Goal: Task Accomplishment & Management: Complete application form

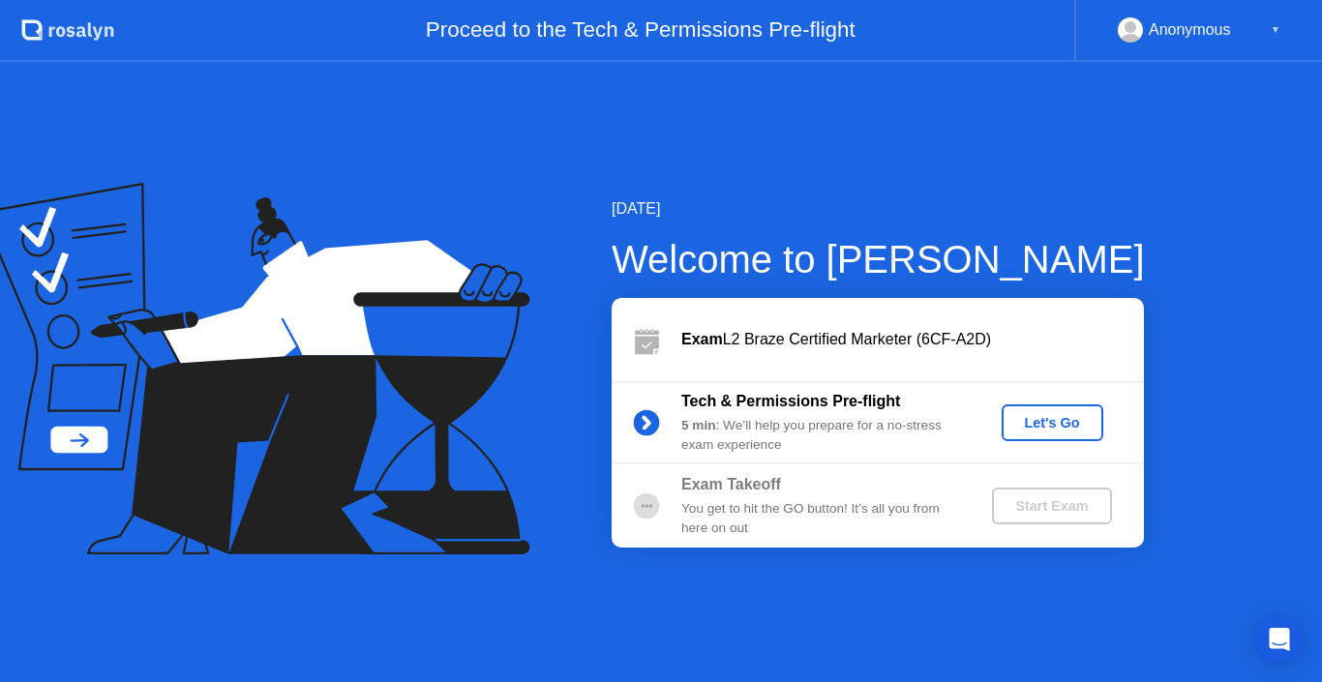
click at [1048, 415] on div "Let's Go" at bounding box center [1052, 422] width 86 height 15
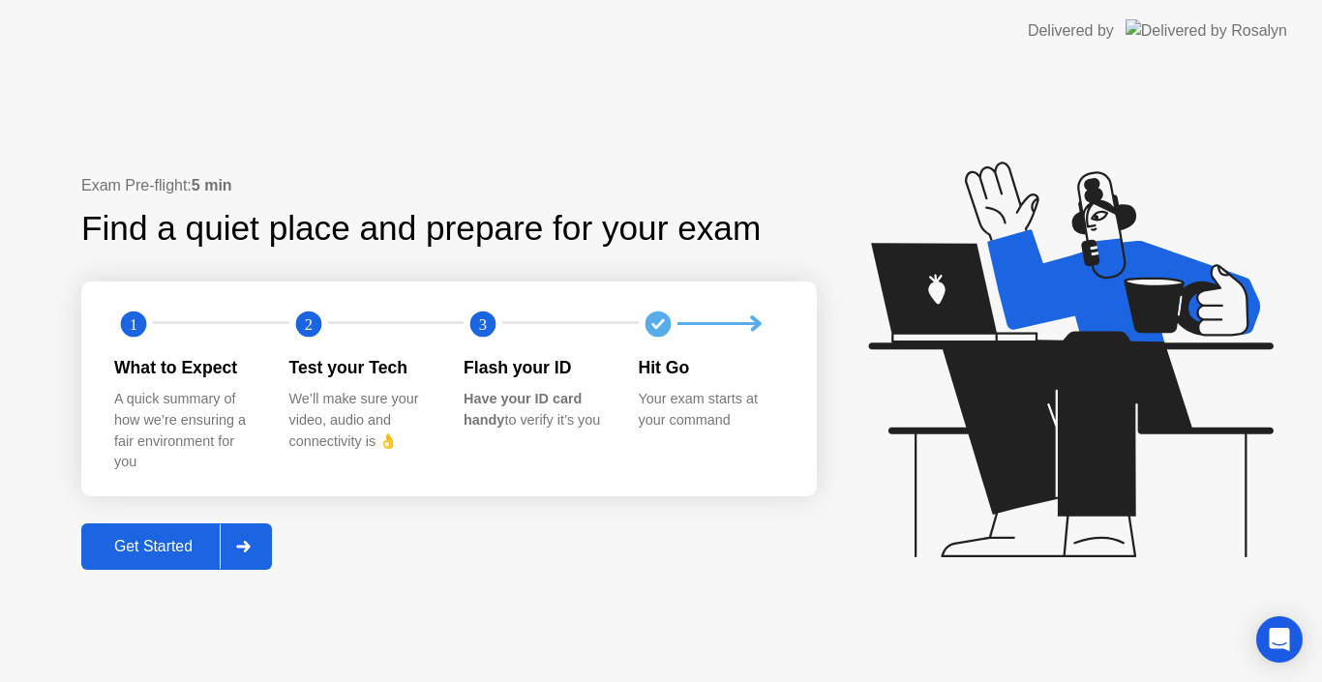
click at [172, 546] on div "Get Started" at bounding box center [153, 546] width 133 height 17
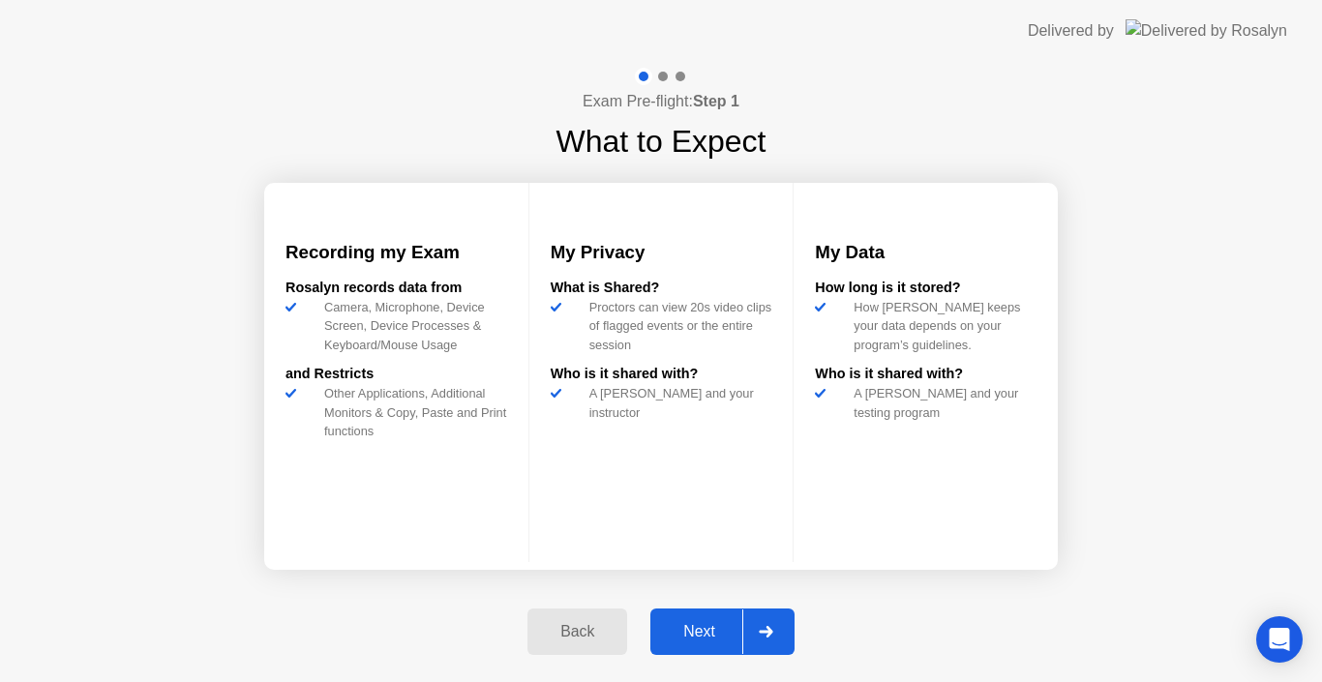
click at [700, 618] on button "Next" at bounding box center [722, 632] width 144 height 46
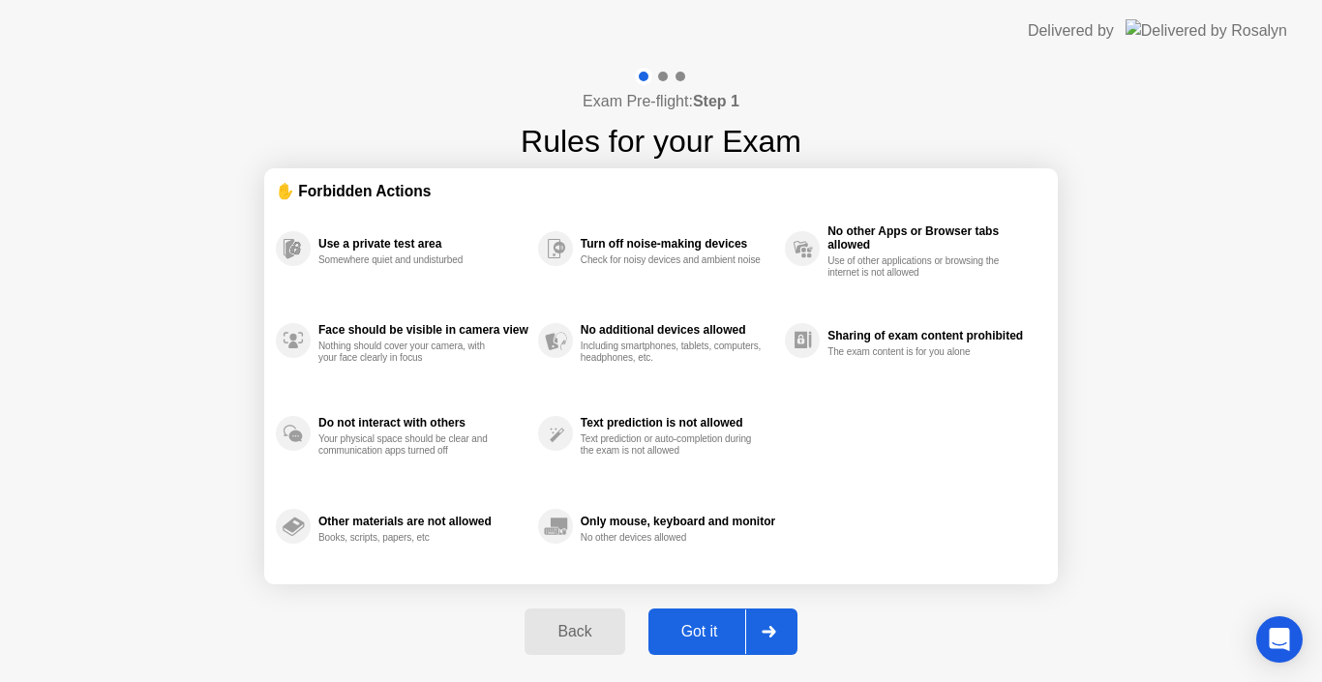
click at [693, 625] on div "Got it" at bounding box center [699, 631] width 91 height 17
select select "**********"
select select "*******"
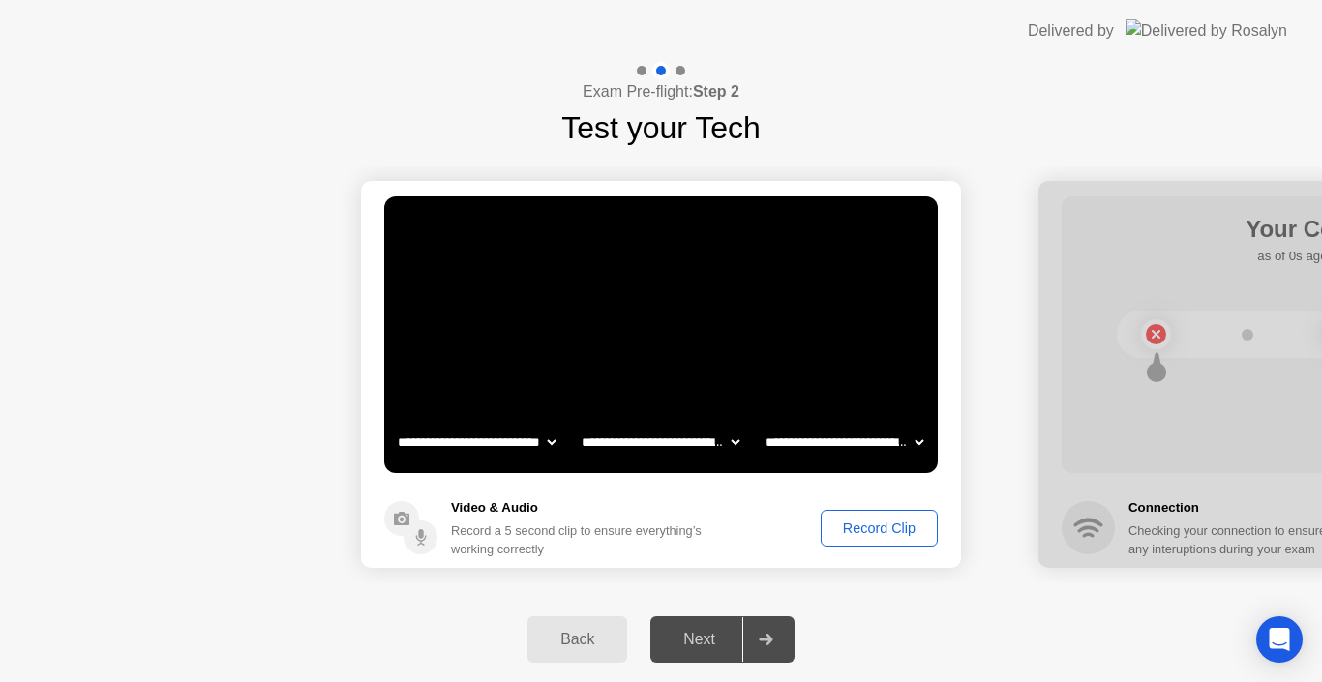
click at [875, 531] on div "Record Clip" at bounding box center [879, 528] width 104 height 15
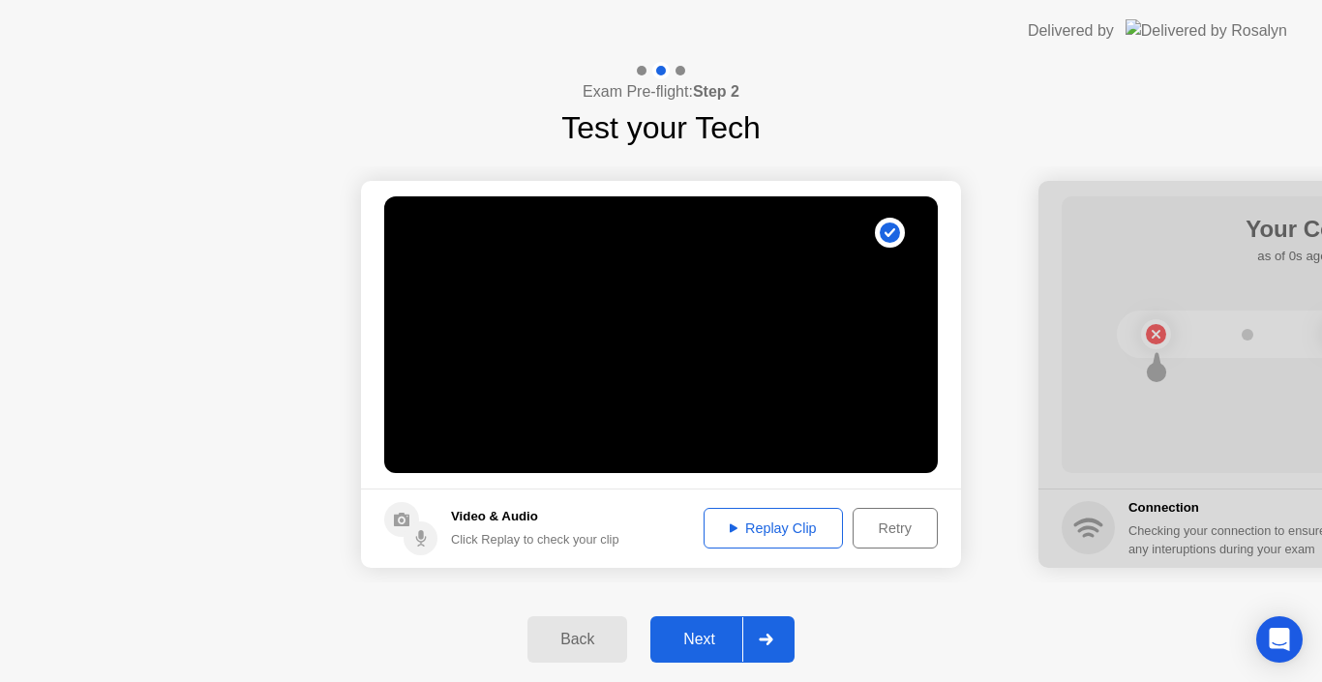
click at [751, 524] on div "Replay Clip" at bounding box center [773, 528] width 126 height 15
click at [735, 631] on div "Next" at bounding box center [699, 639] width 86 height 17
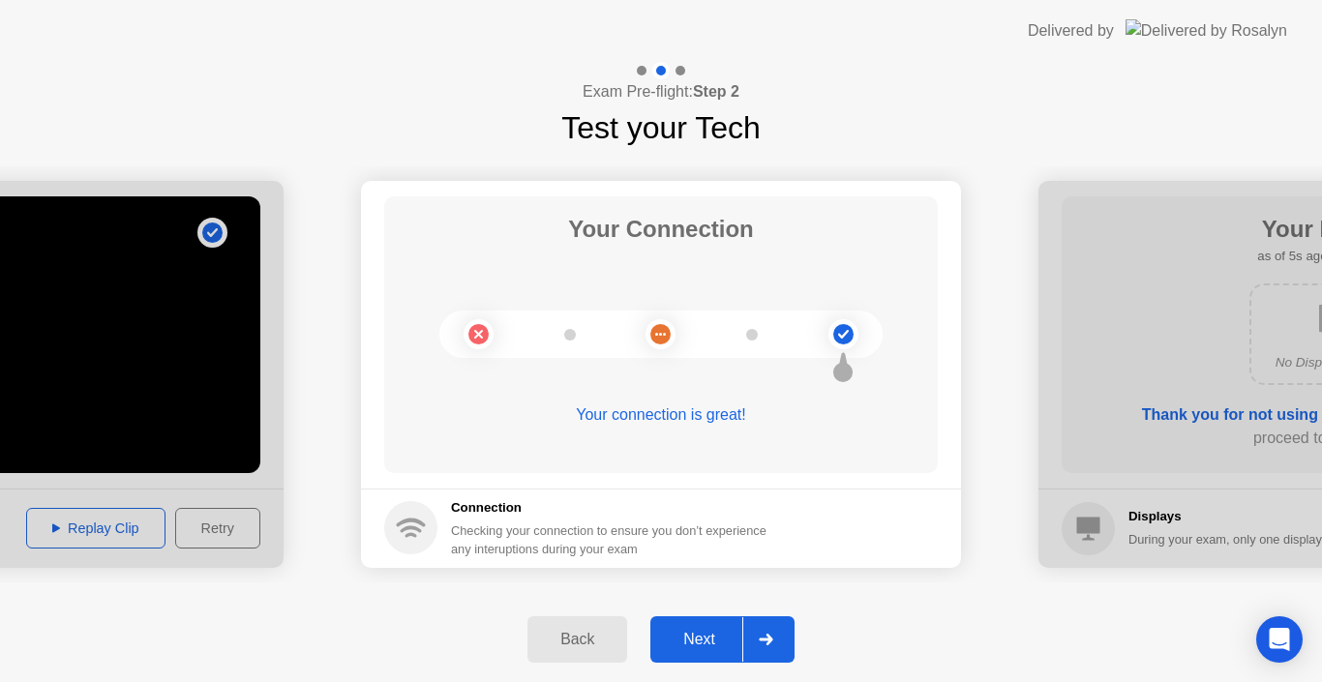
click at [701, 635] on div "Next" at bounding box center [699, 639] width 86 height 17
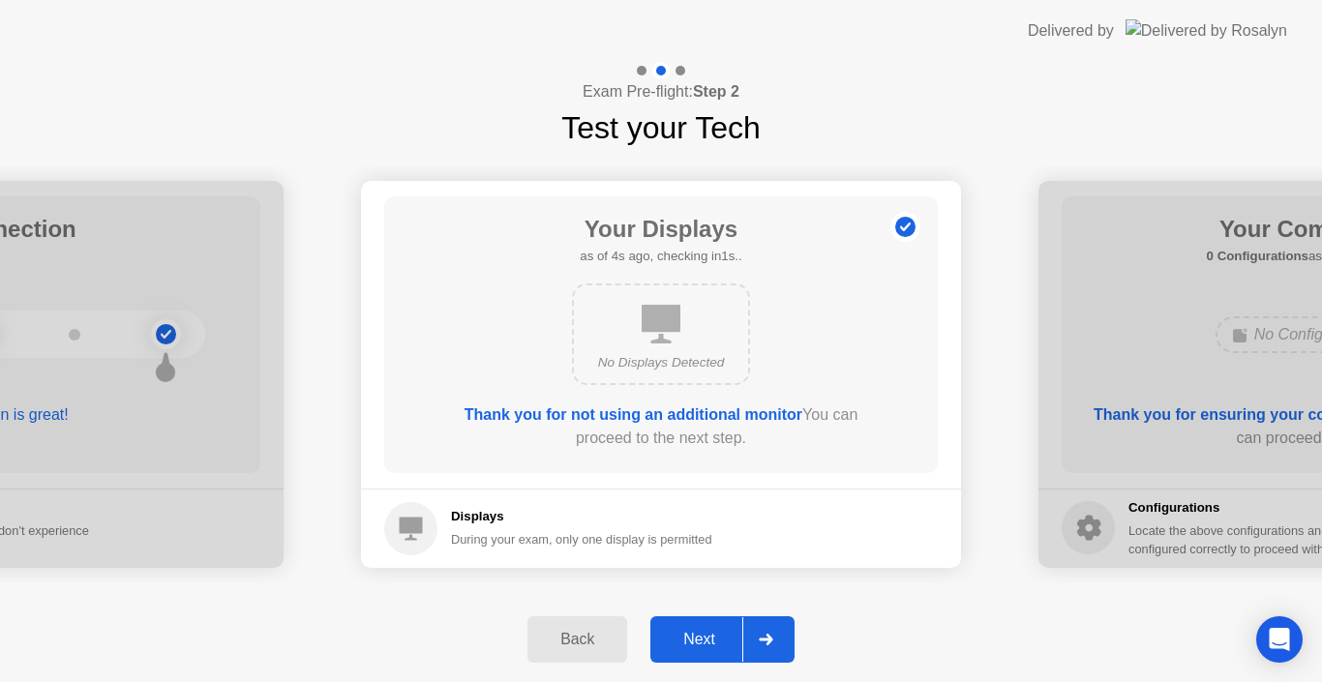
click at [705, 625] on button "Next" at bounding box center [722, 639] width 144 height 46
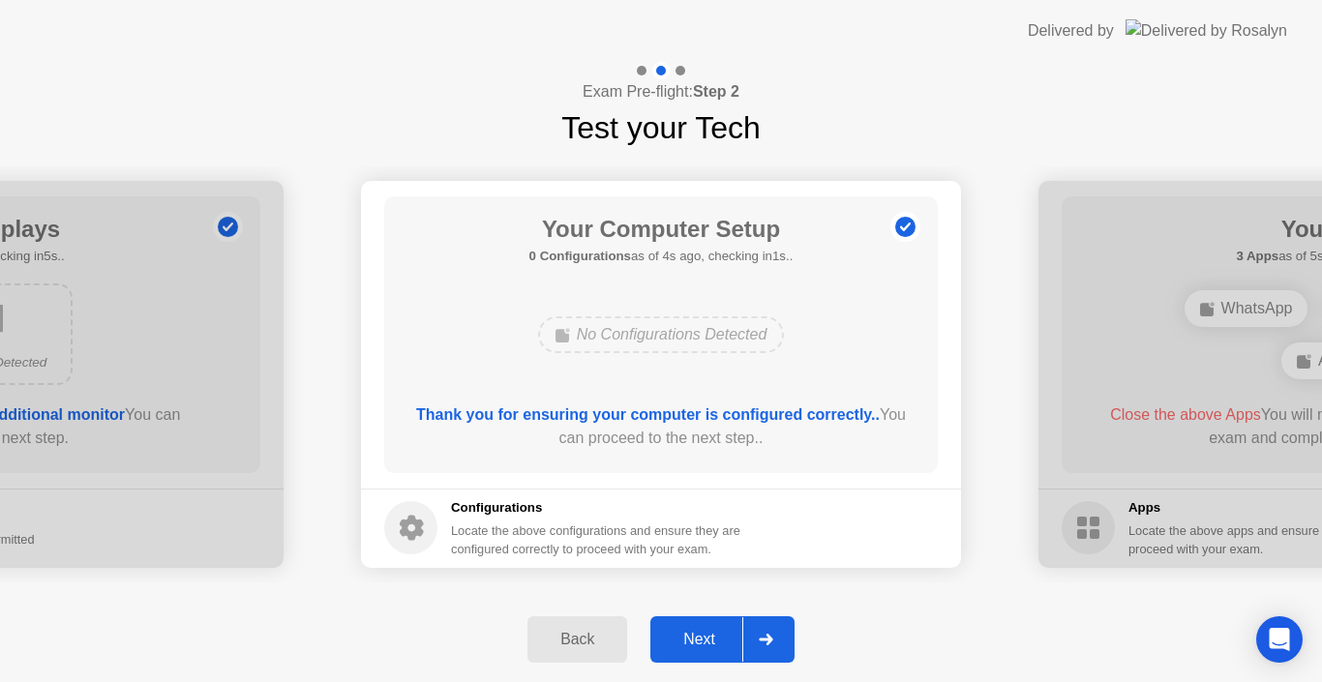
click at [691, 625] on button "Next" at bounding box center [722, 639] width 144 height 46
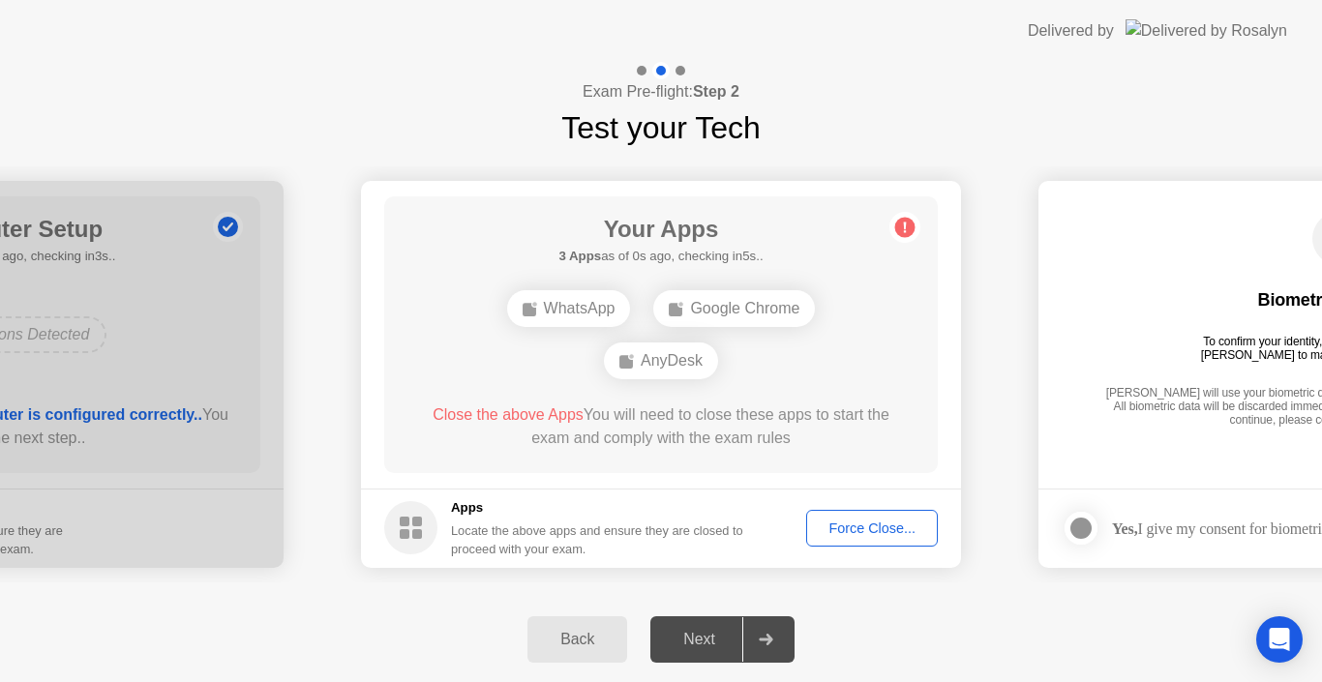
click at [903, 531] on div "Force Close..." at bounding box center [872, 528] width 118 height 15
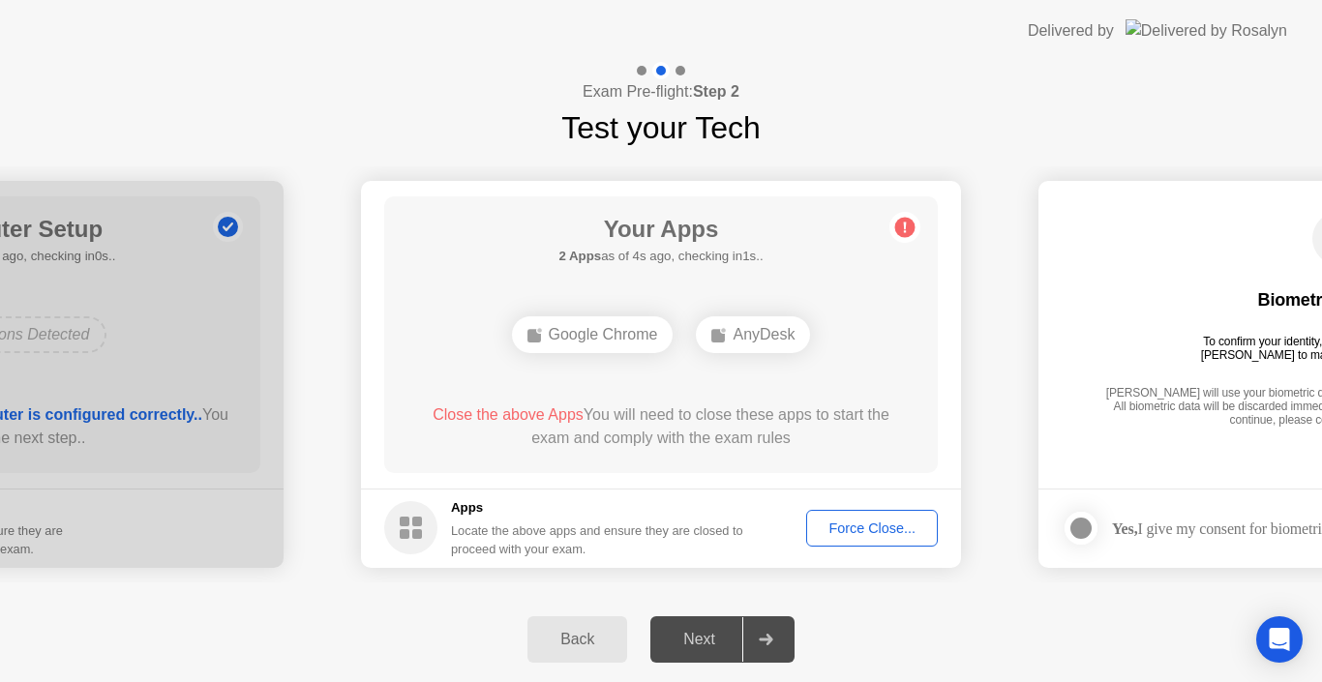
click at [848, 526] on div "Force Close..." at bounding box center [872, 528] width 118 height 15
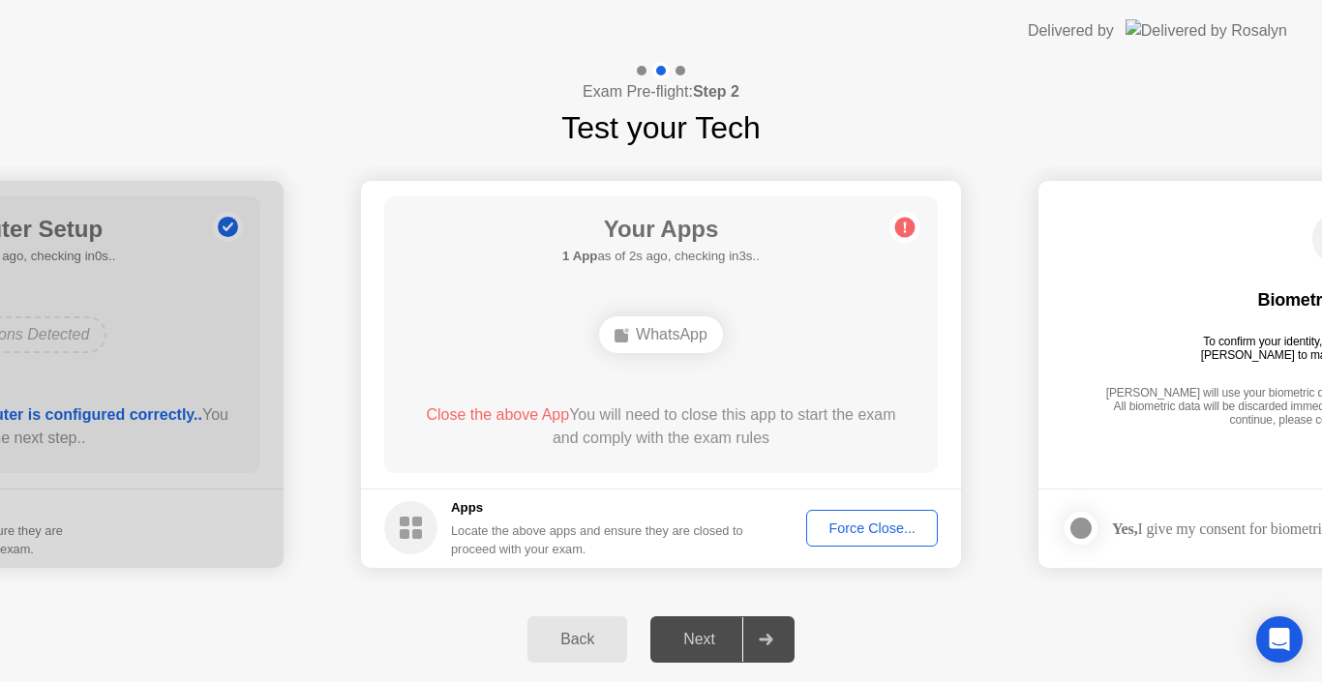
click at [852, 532] on div "Force Close..." at bounding box center [872, 528] width 118 height 15
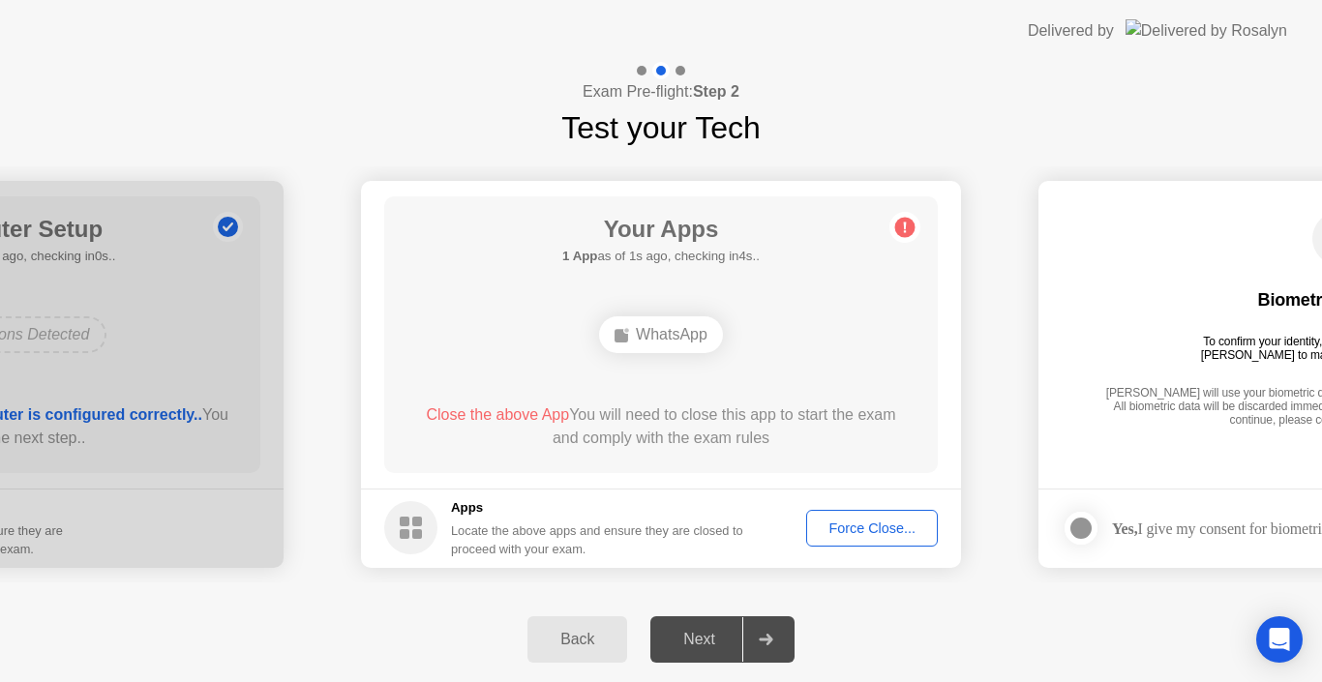
click at [644, 333] on div "WhatsApp" at bounding box center [661, 334] width 124 height 37
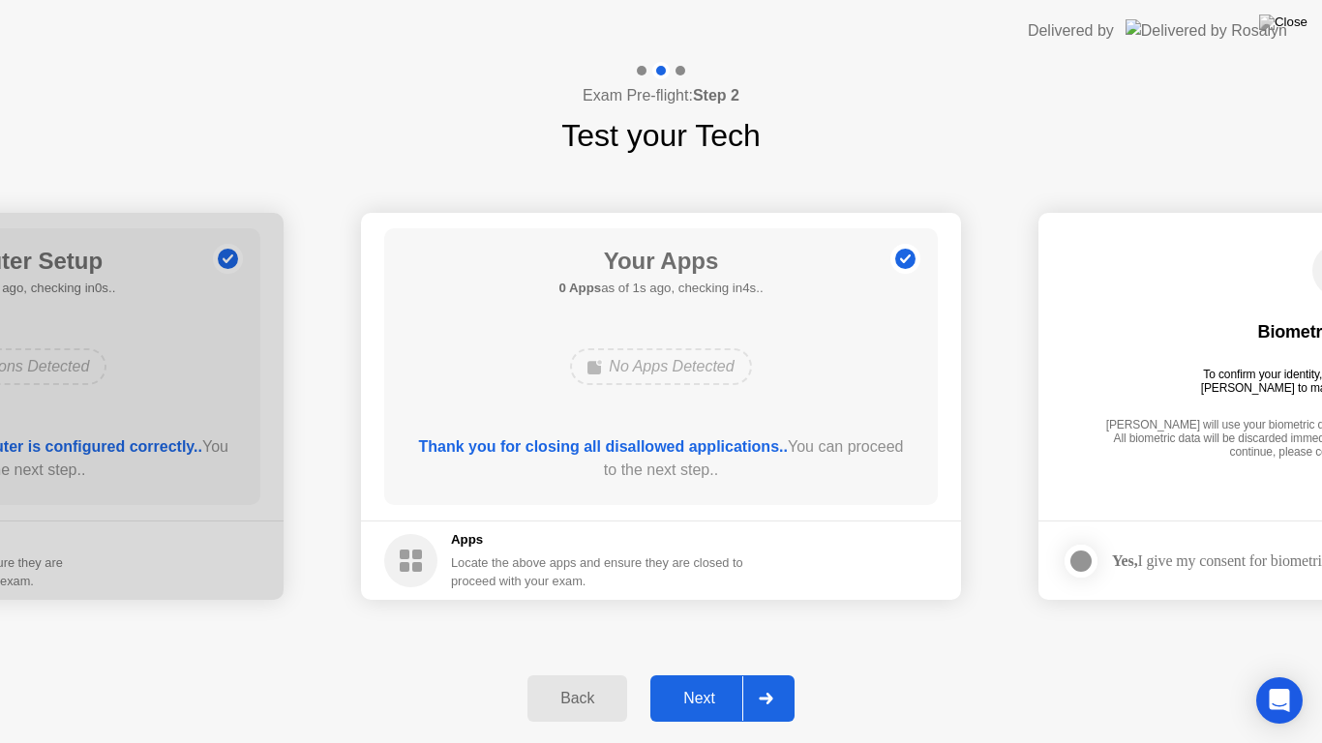
click at [953, 672] on div "Back Next" at bounding box center [661, 698] width 1322 height 89
click at [718, 681] on div "Next" at bounding box center [699, 698] width 86 height 17
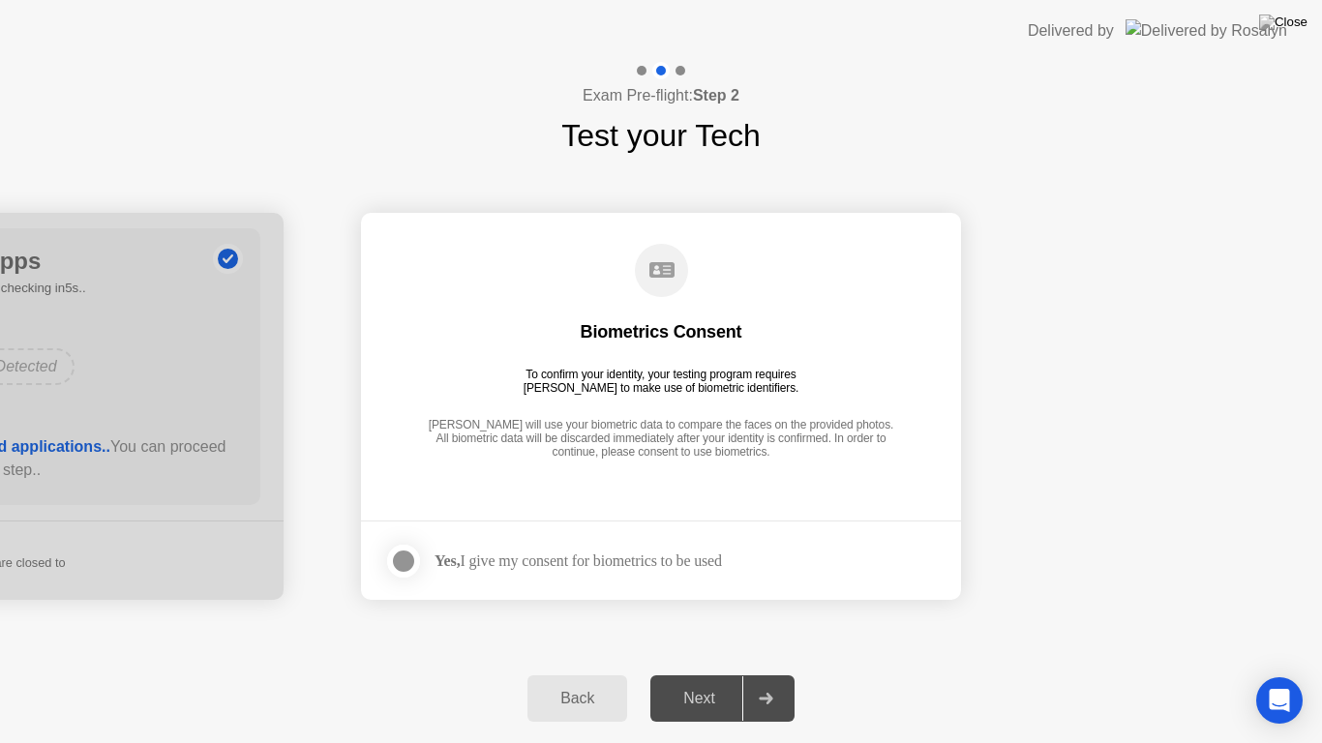
click at [415, 556] on div at bounding box center [403, 561] width 23 height 23
click at [688, 681] on div "Next" at bounding box center [699, 698] width 86 height 17
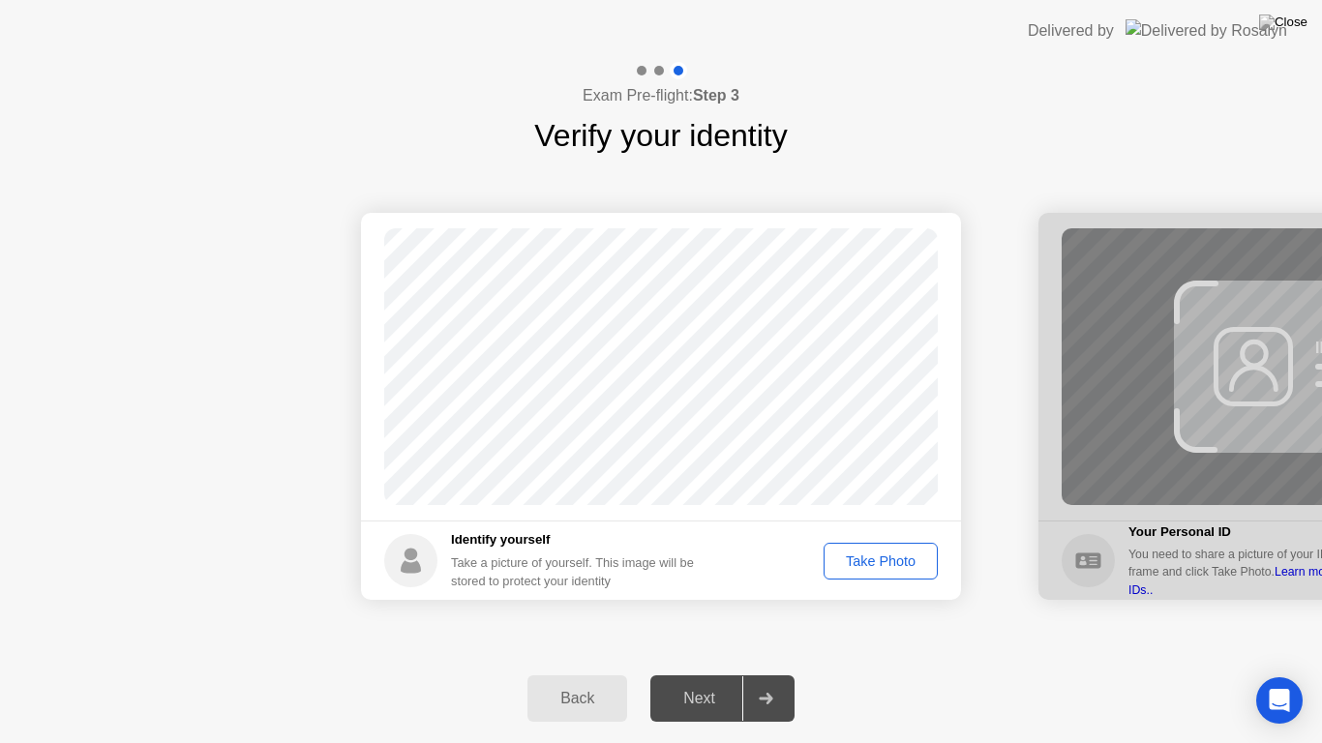
click at [853, 555] on div "Take Photo" at bounding box center [880, 561] width 101 height 15
click at [707, 681] on div "Next" at bounding box center [699, 698] width 86 height 17
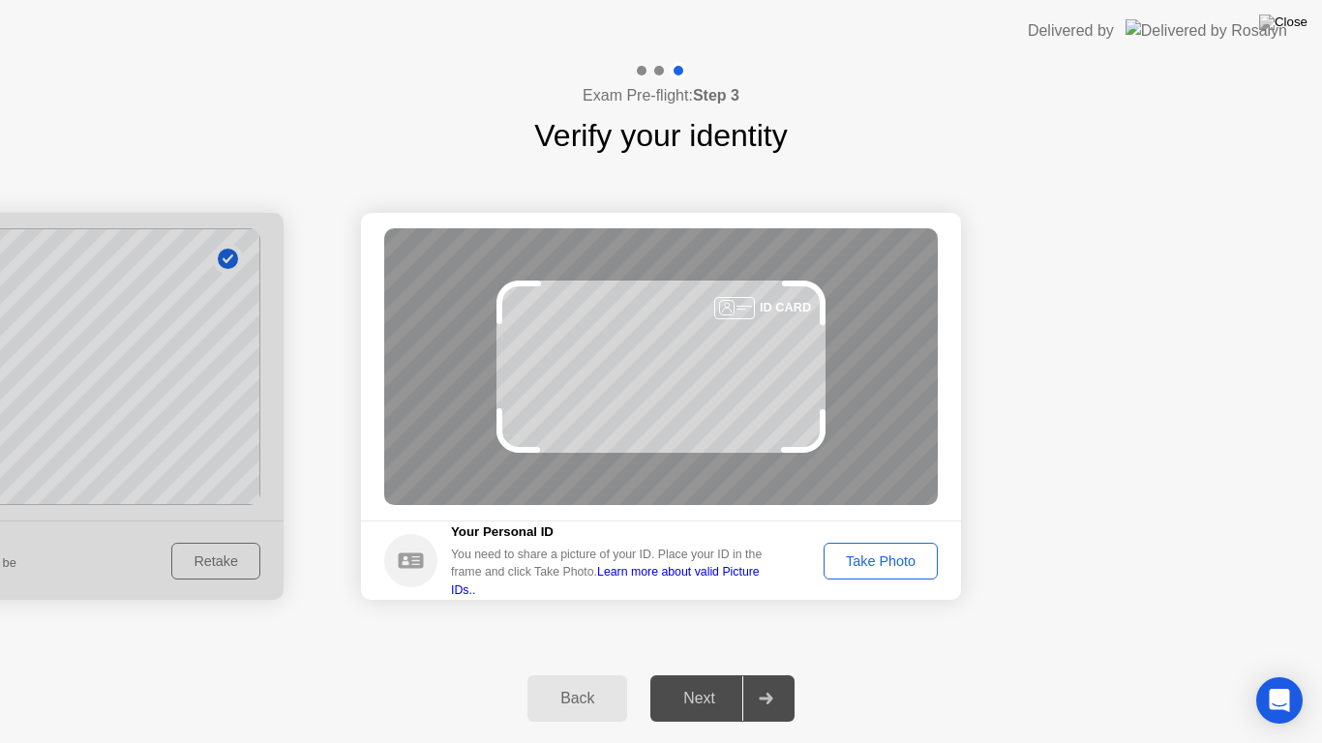
click at [863, 548] on button "Take Photo" at bounding box center [881, 561] width 114 height 37
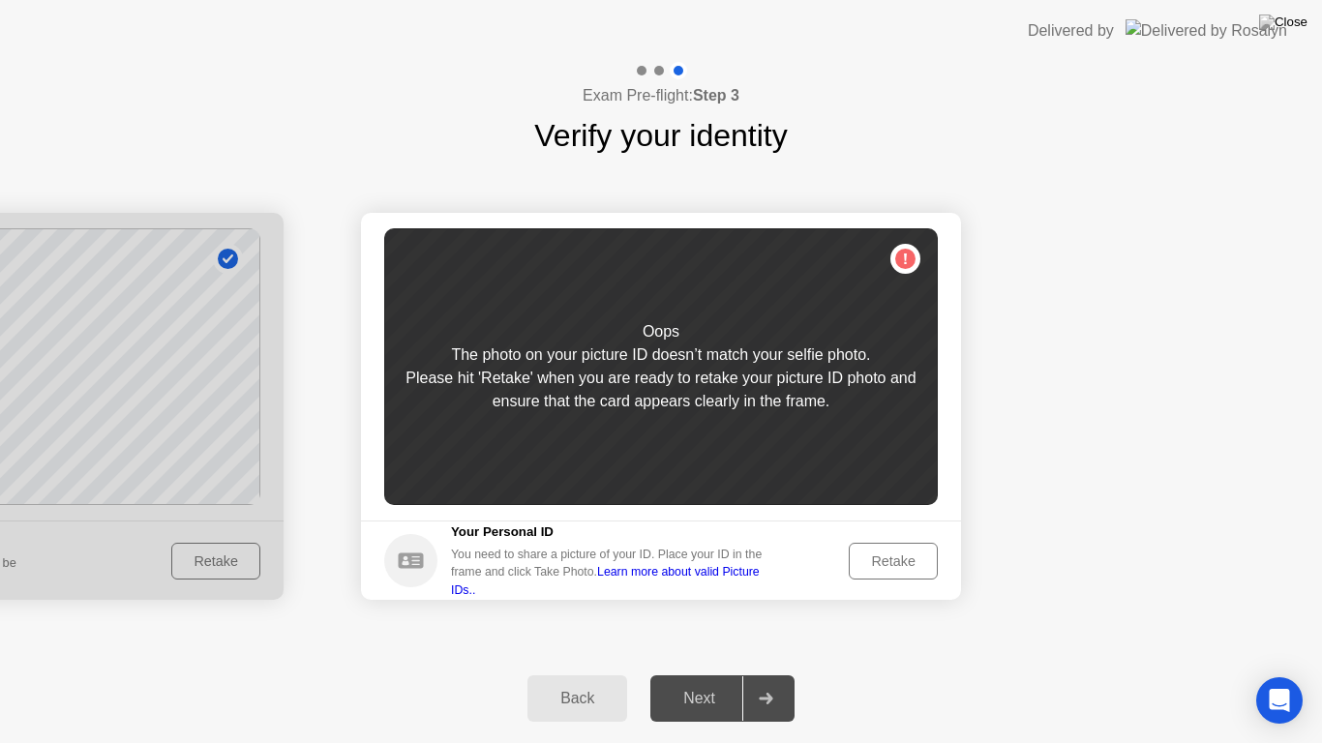
click at [884, 567] on div "Retake" at bounding box center [892, 561] width 75 height 15
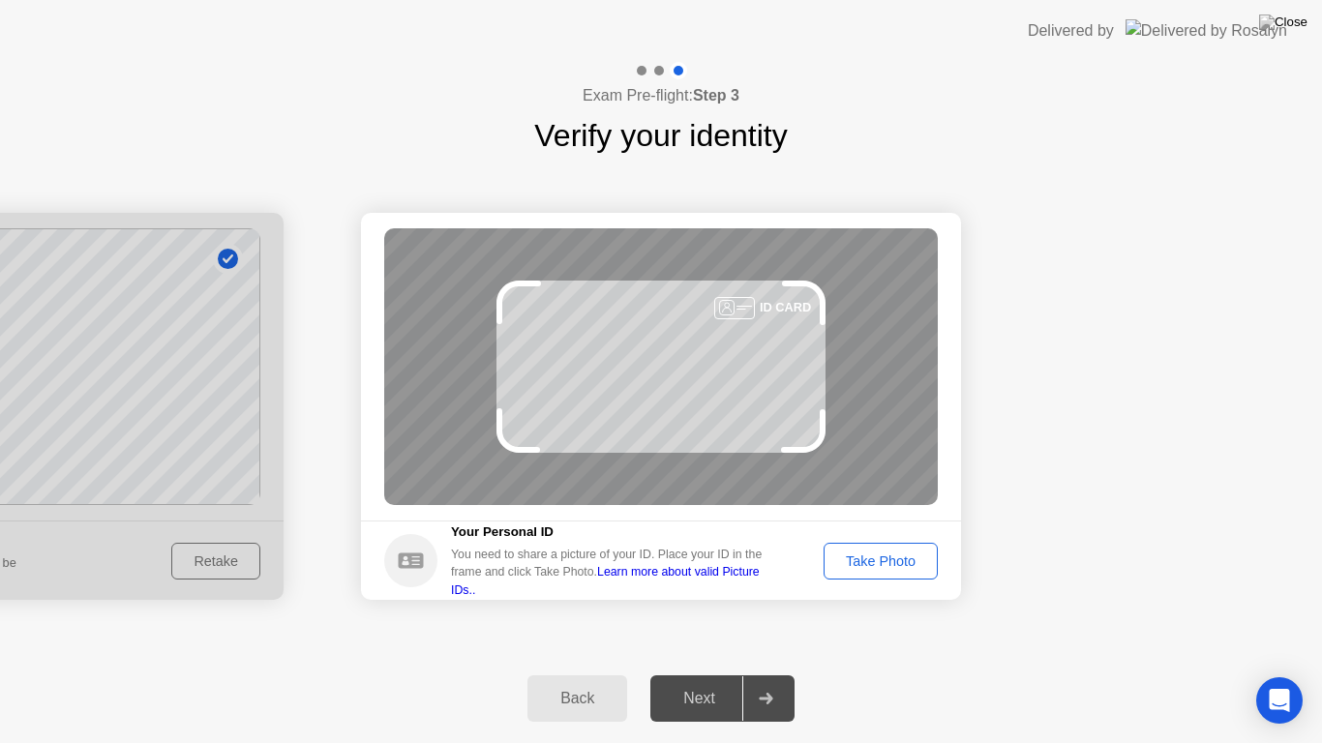
click at [898, 554] on div "Take Photo" at bounding box center [880, 561] width 101 height 15
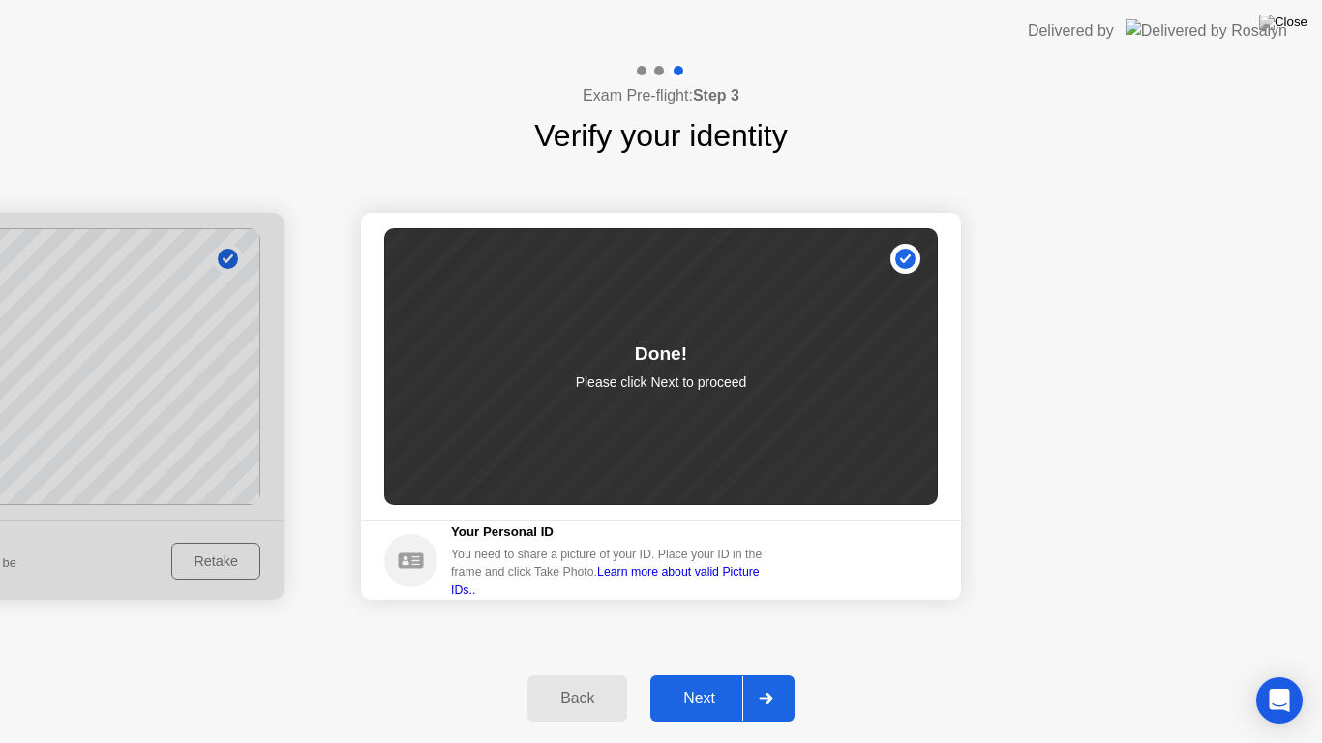
click at [724, 681] on div "Next" at bounding box center [699, 698] width 86 height 17
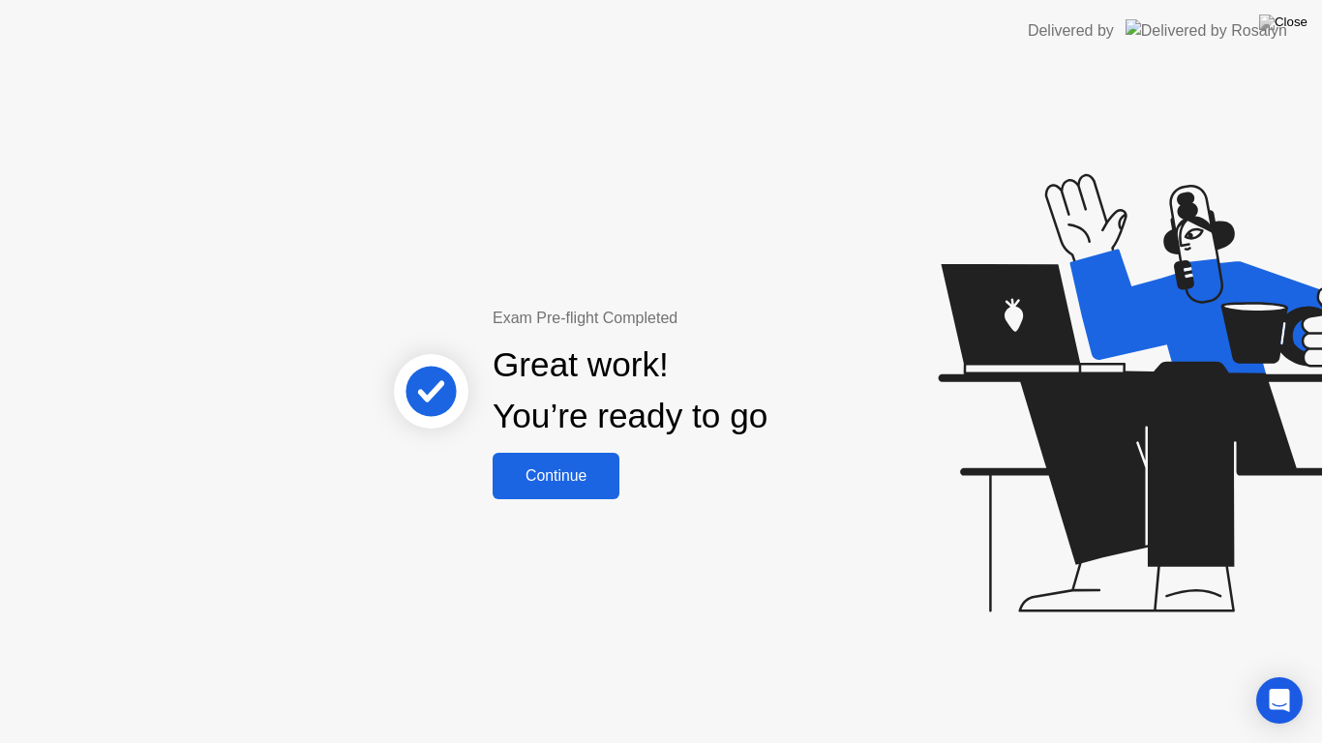
click at [581, 467] on div "Continue" at bounding box center [555, 475] width 115 height 17
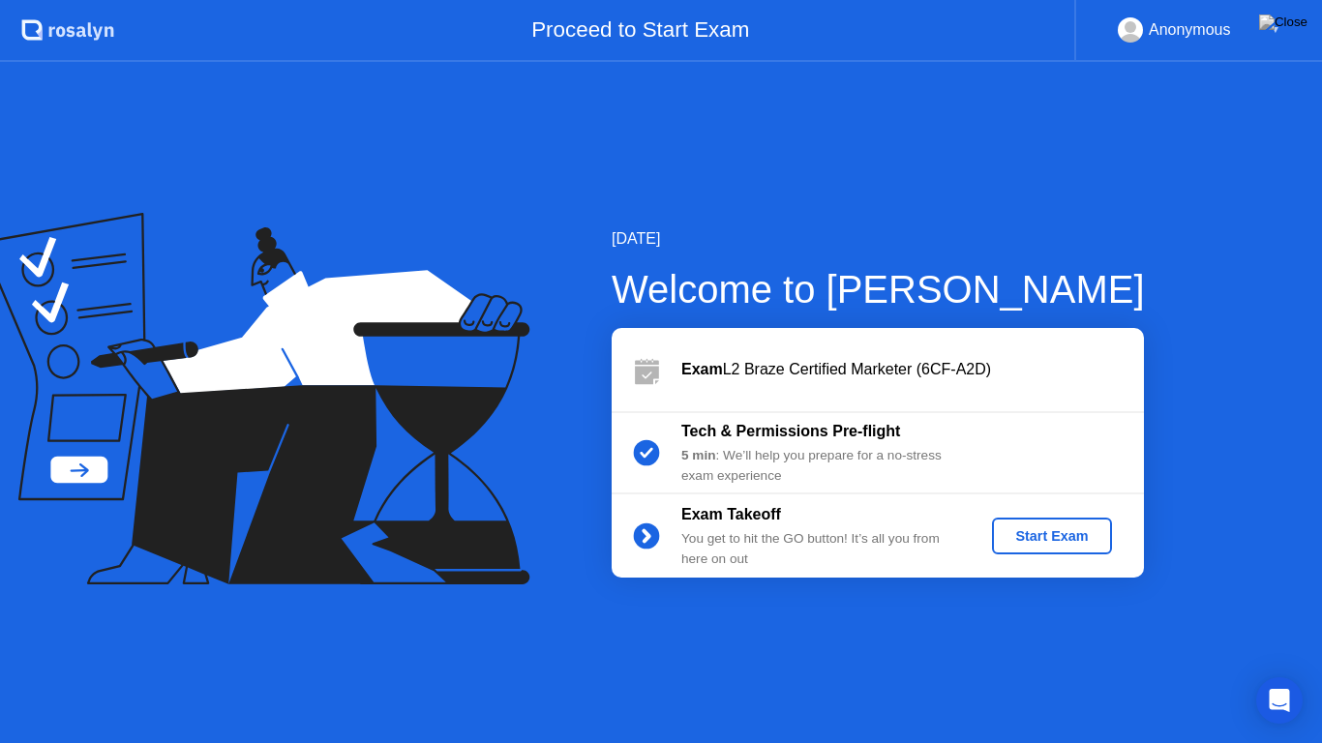
click at [1025, 533] on div "Start Exam" at bounding box center [1052, 535] width 104 height 15
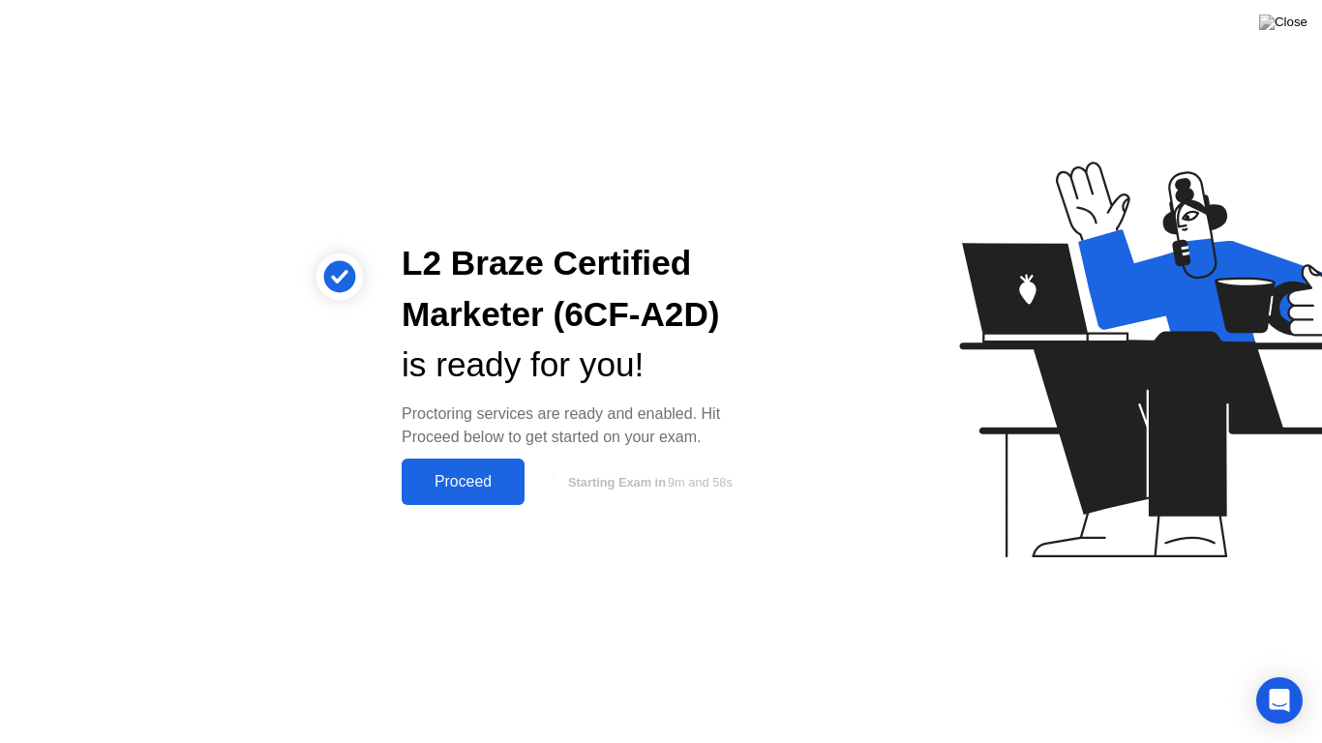
click at [480, 486] on div "Proceed" at bounding box center [462, 481] width 111 height 17
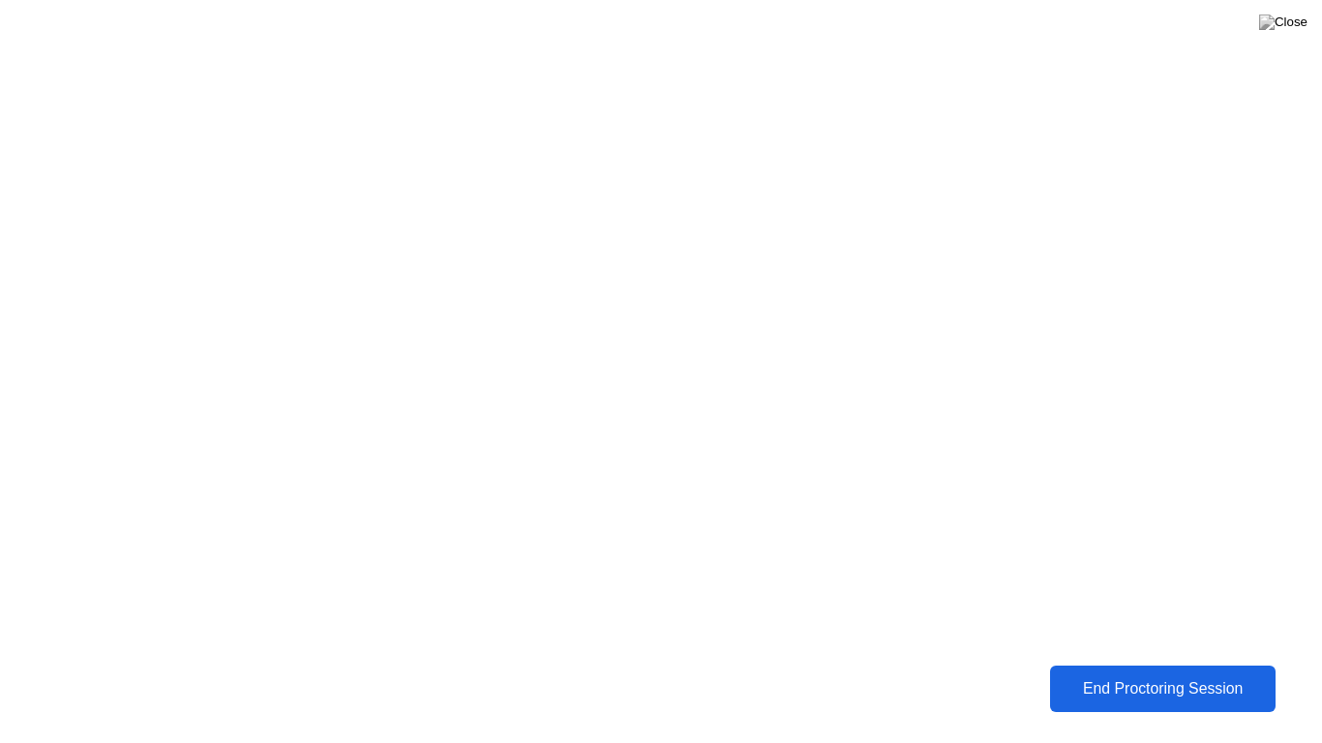
click at [1227, 681] on div "End Proctoring Session" at bounding box center [1163, 688] width 214 height 17
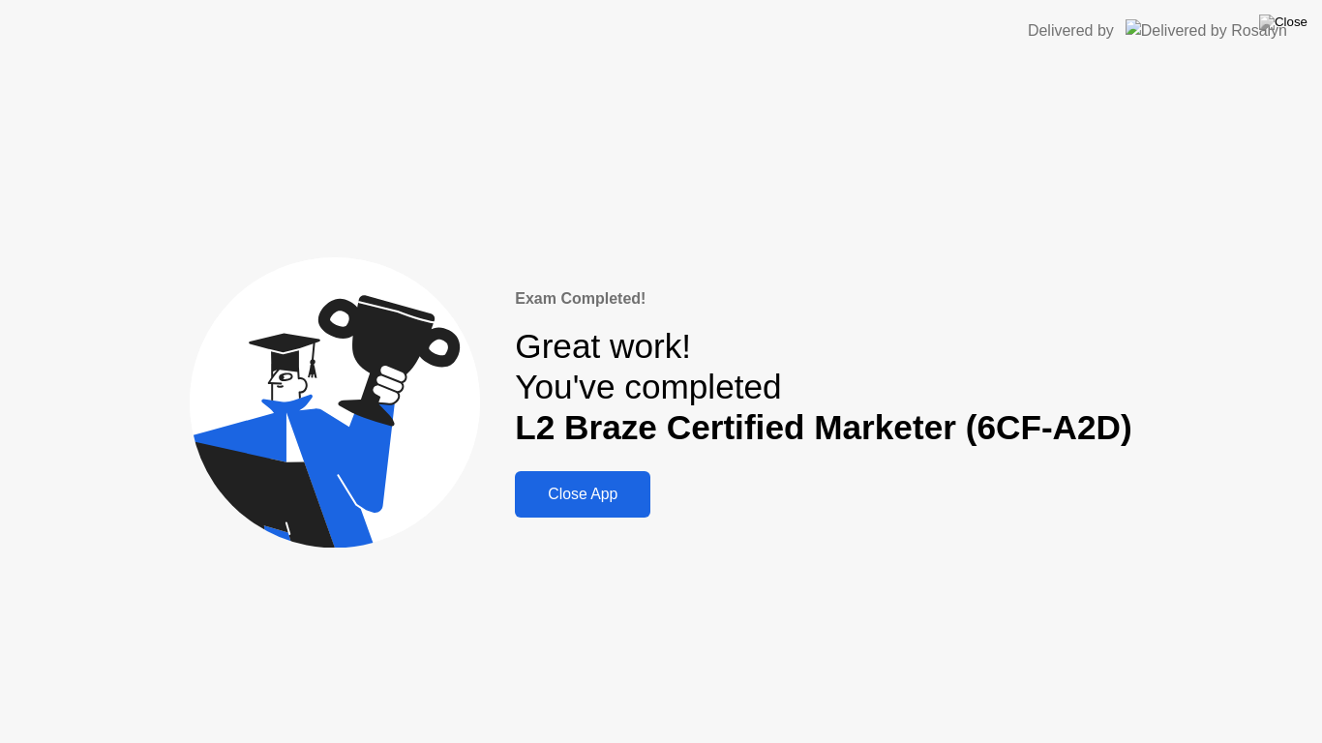
click at [550, 490] on div "Close App" at bounding box center [583, 494] width 124 height 17
